Goal: Task Accomplishment & Management: Manage account settings

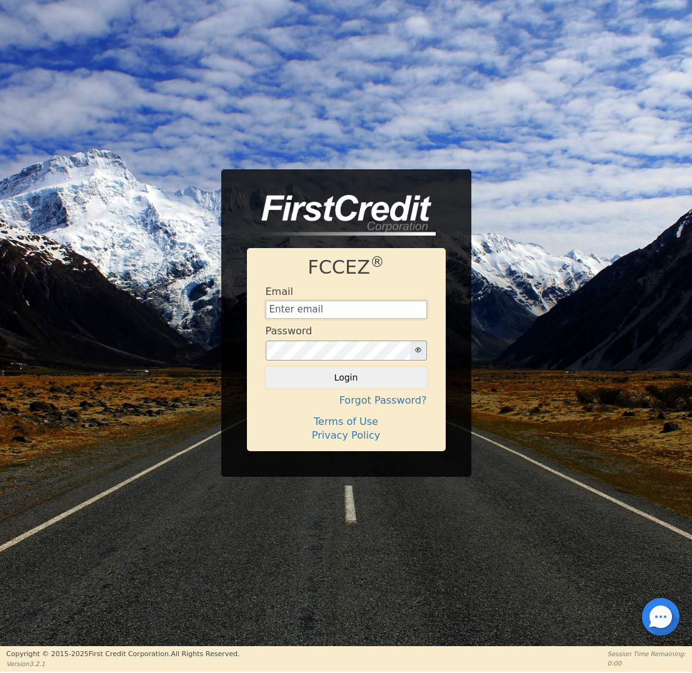
type input "[EMAIL_ADDRESS][DOMAIN_NAME]"
click at [353, 369] on button "Login" at bounding box center [345, 377] width 161 height 21
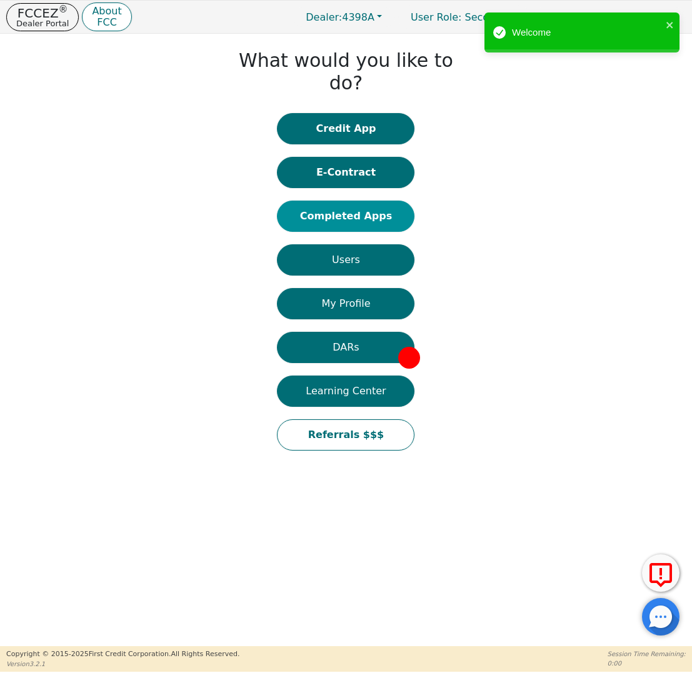
click at [363, 201] on button "Completed Apps" at bounding box center [345, 216] width 137 height 31
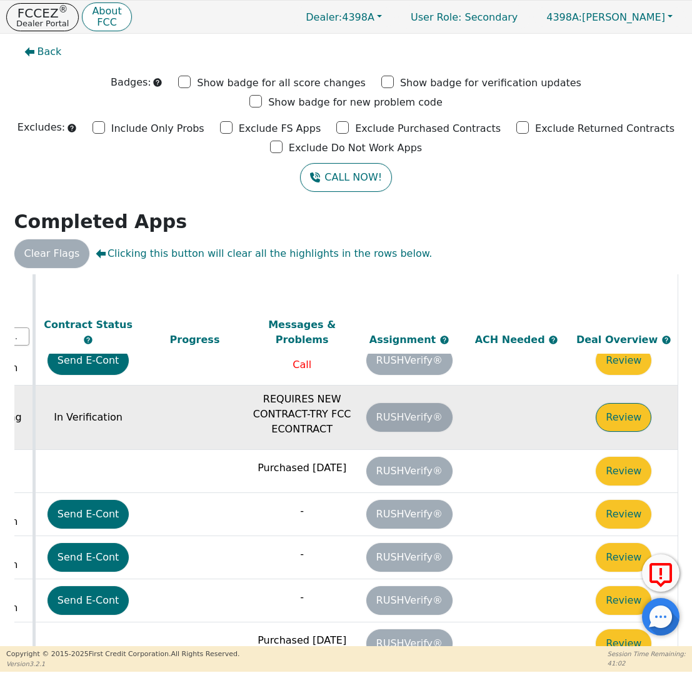
scroll to position [197, 707]
click at [615, 403] on button "Review" at bounding box center [623, 417] width 56 height 29
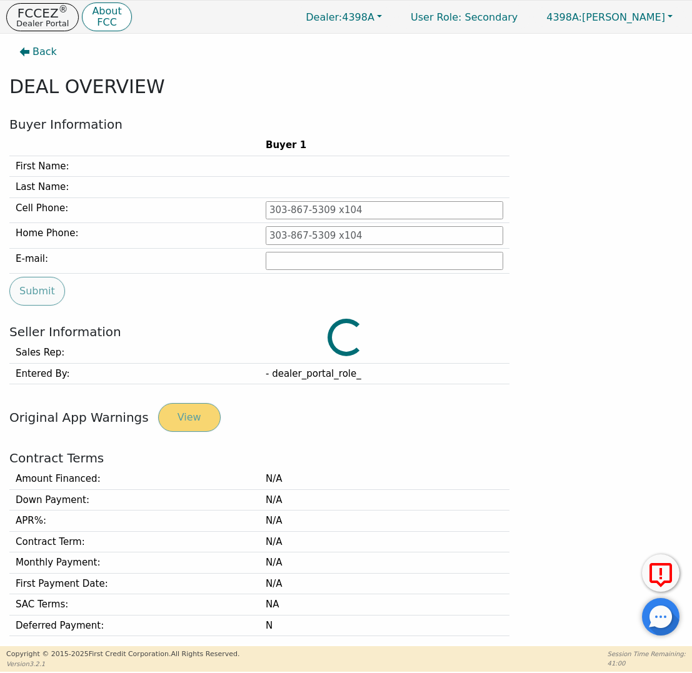
type input "[PHONE_NUMBER]"
type input "[EMAIL_ADDRESS][DOMAIN_NAME]"
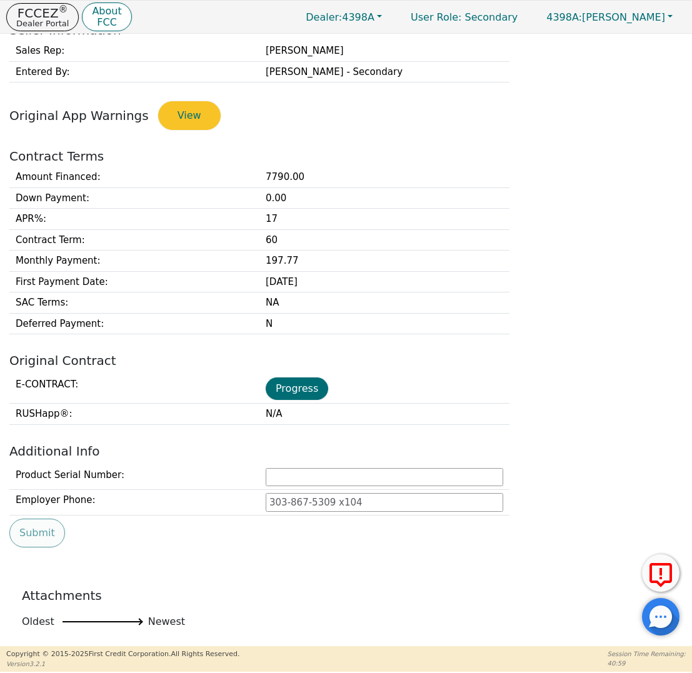
scroll to position [390, 0]
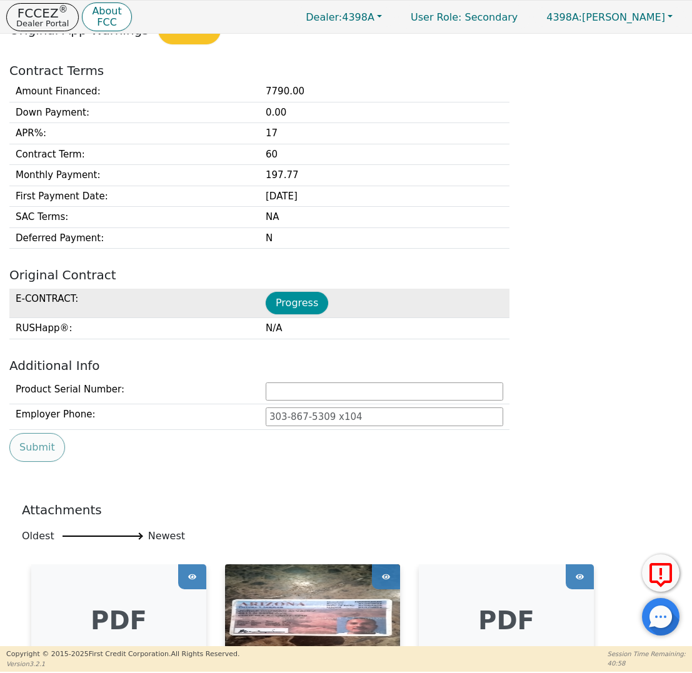
click at [313, 302] on button "Progress" at bounding box center [296, 303] width 62 height 22
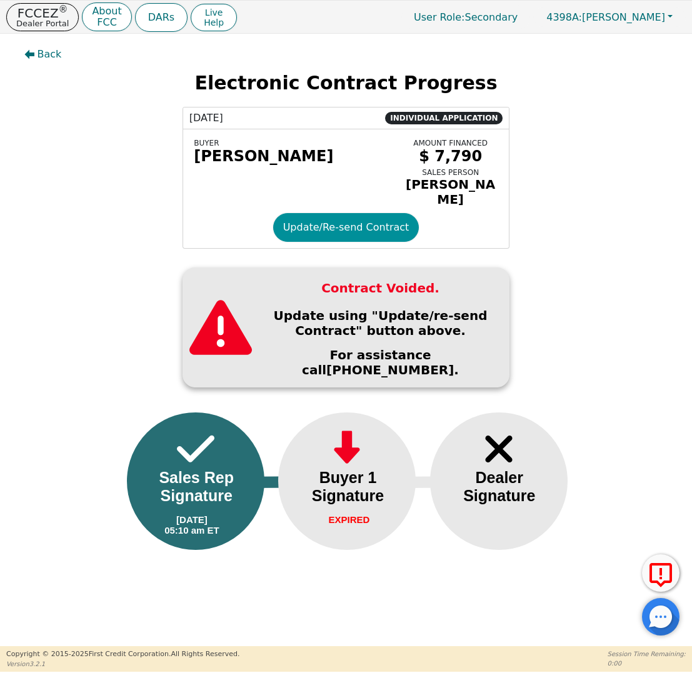
click at [333, 229] on button "Update/Re-send Contract" at bounding box center [346, 227] width 146 height 29
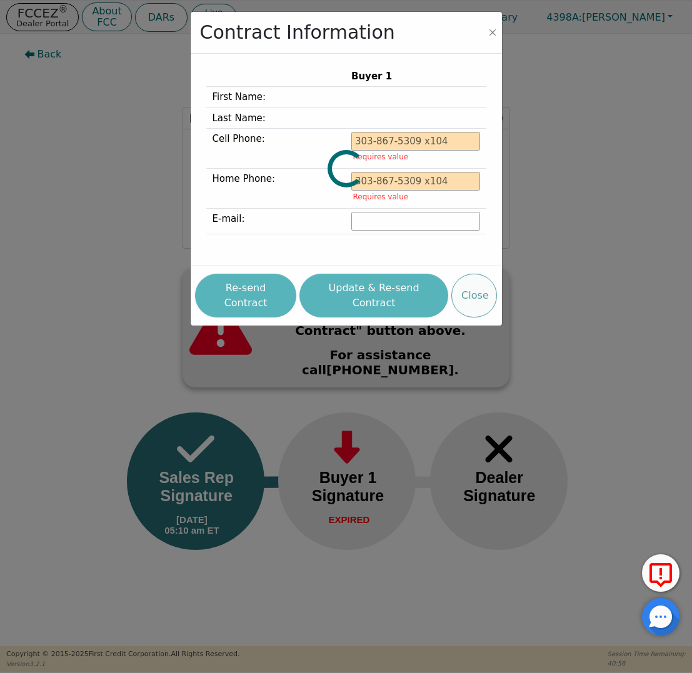
type input "[PHONE_NUMBER]"
type input "[EMAIL_ADDRESS][DOMAIN_NAME]"
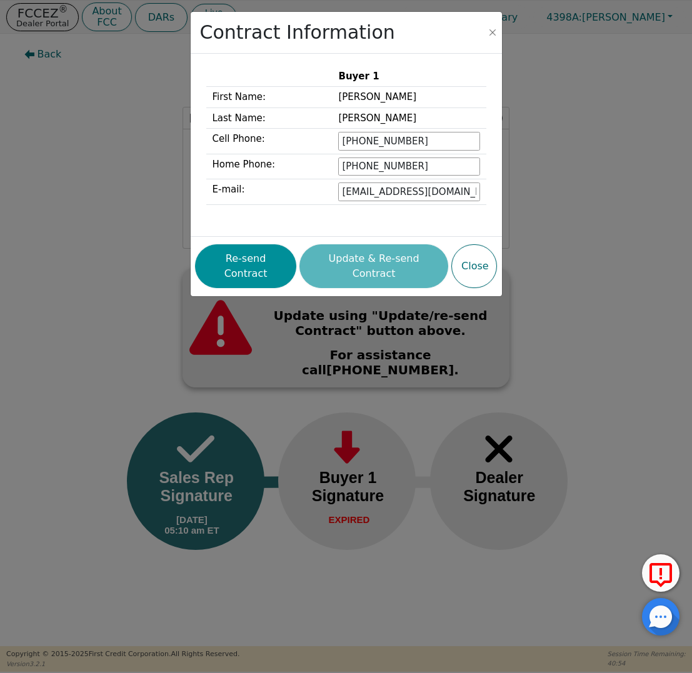
click at [260, 250] on button "Re-send Contract" at bounding box center [245, 266] width 101 height 44
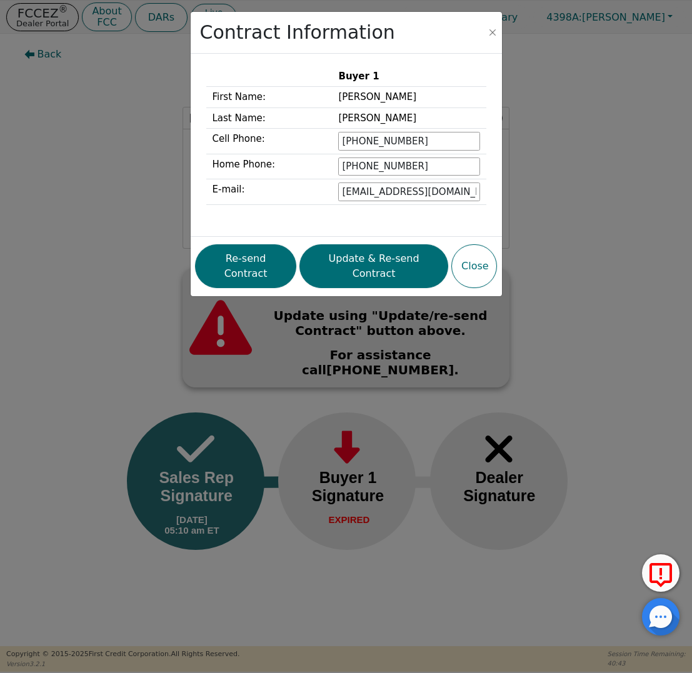
click at [121, 158] on div "Contract Information Buyer 1 First Name: [PERSON_NAME] Last Name: [PERSON_NAME]…" at bounding box center [346, 336] width 692 height 673
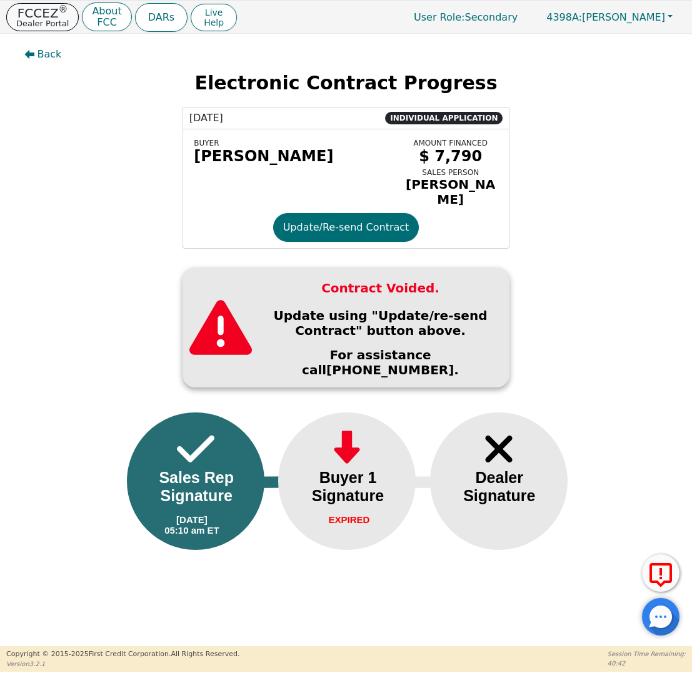
click at [44, 13] on p "FCCEZ ®" at bounding box center [42, 13] width 52 height 12
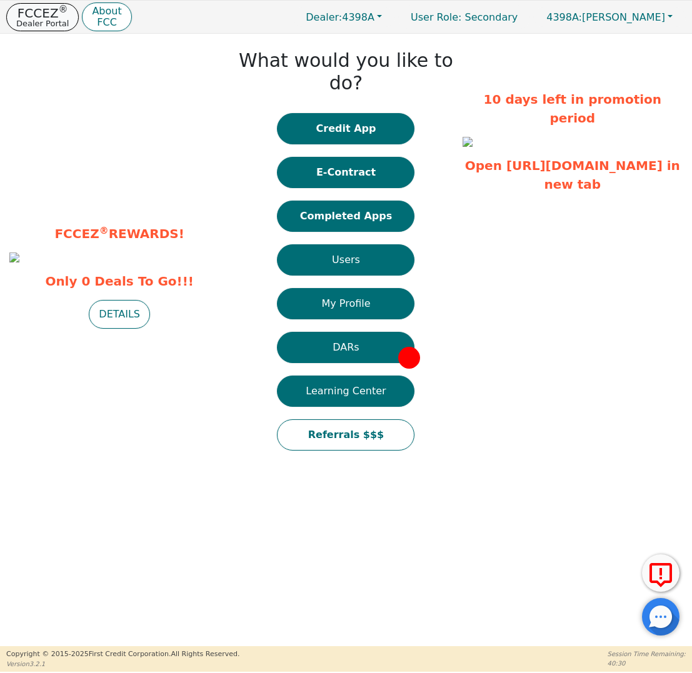
click at [62, 15] on sup "®" at bounding box center [63, 9] width 9 height 11
